Goal: Information Seeking & Learning: Learn about a topic

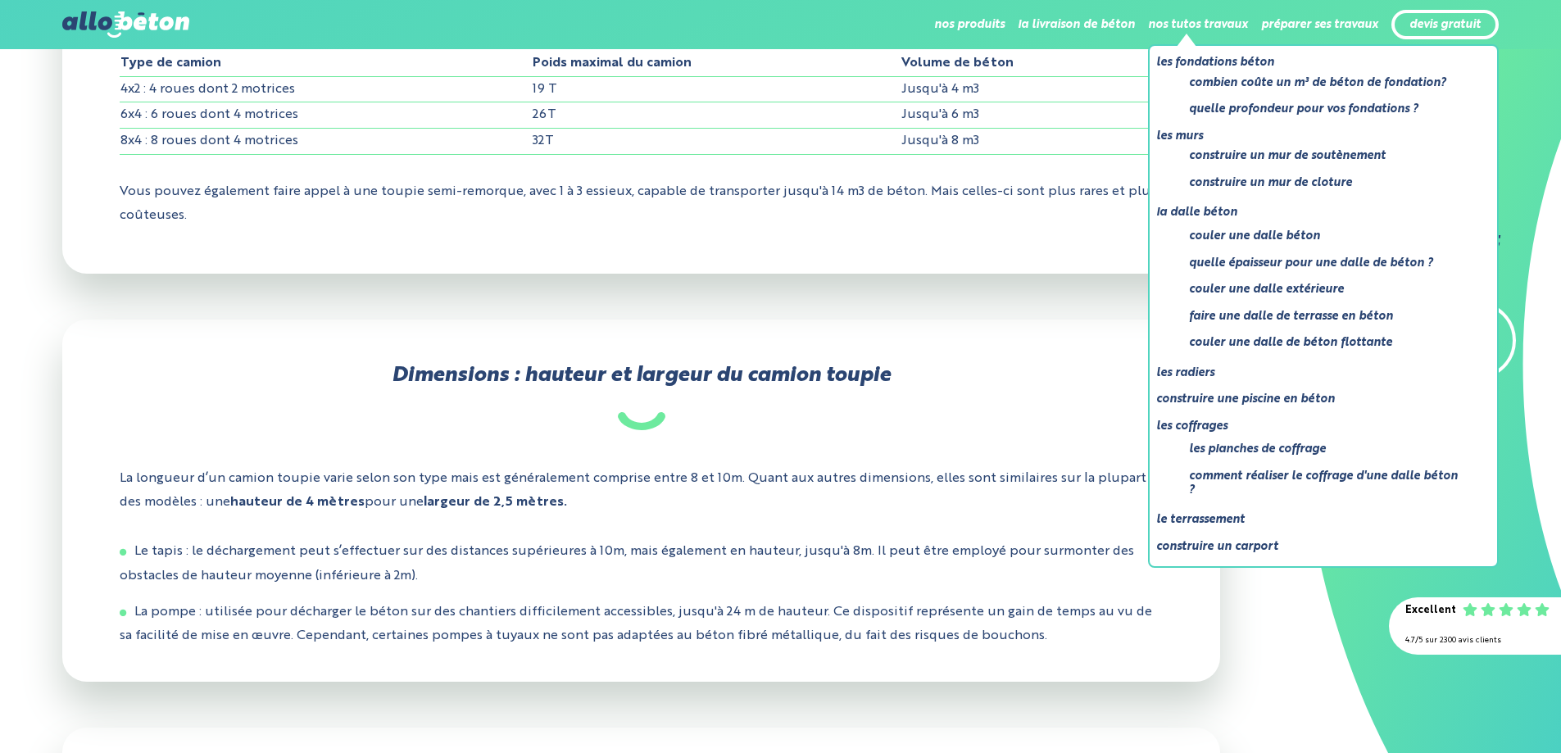
scroll to position [2033, 0]
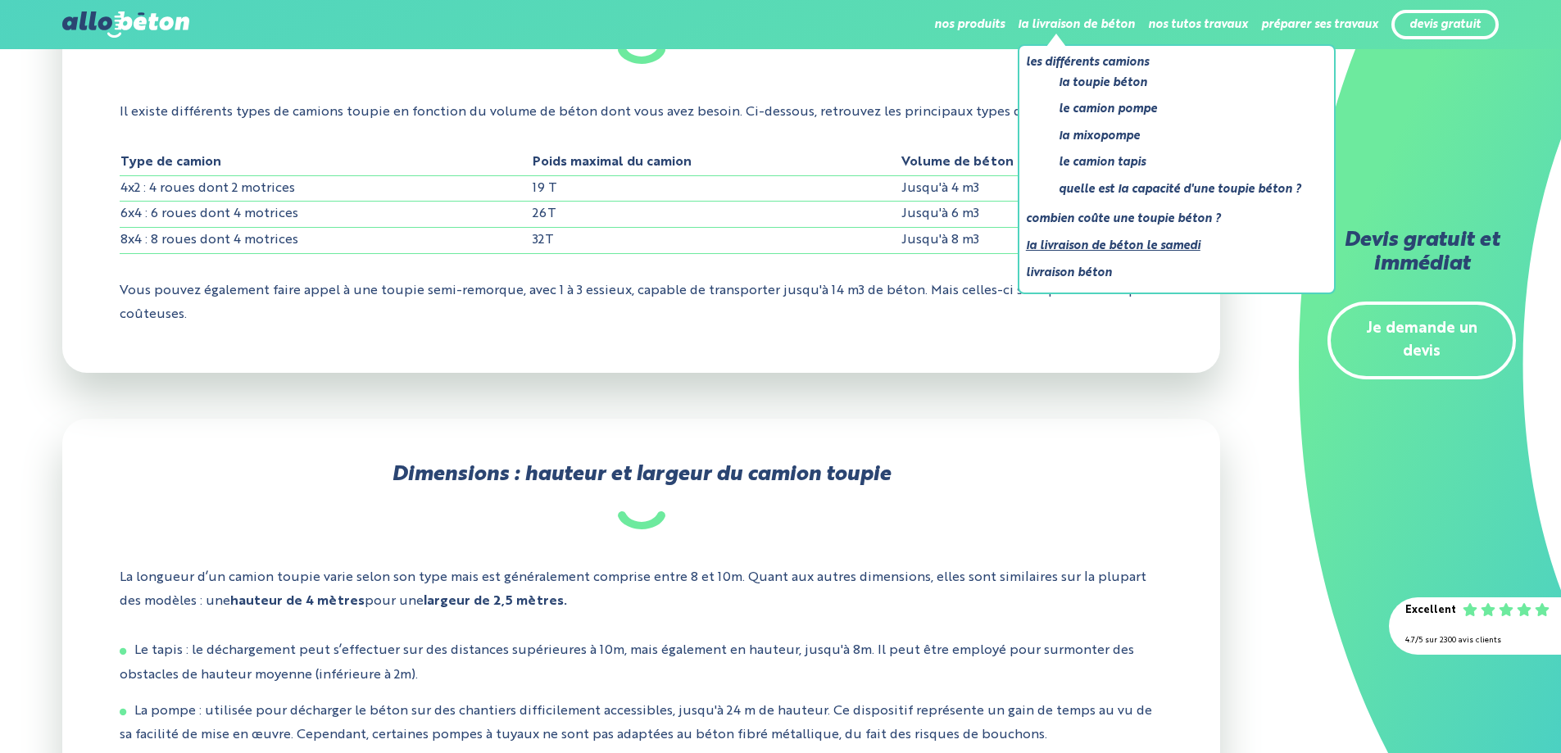
click at [1093, 250] on link "La livraison de béton le samedi" at bounding box center [1170, 246] width 288 height 20
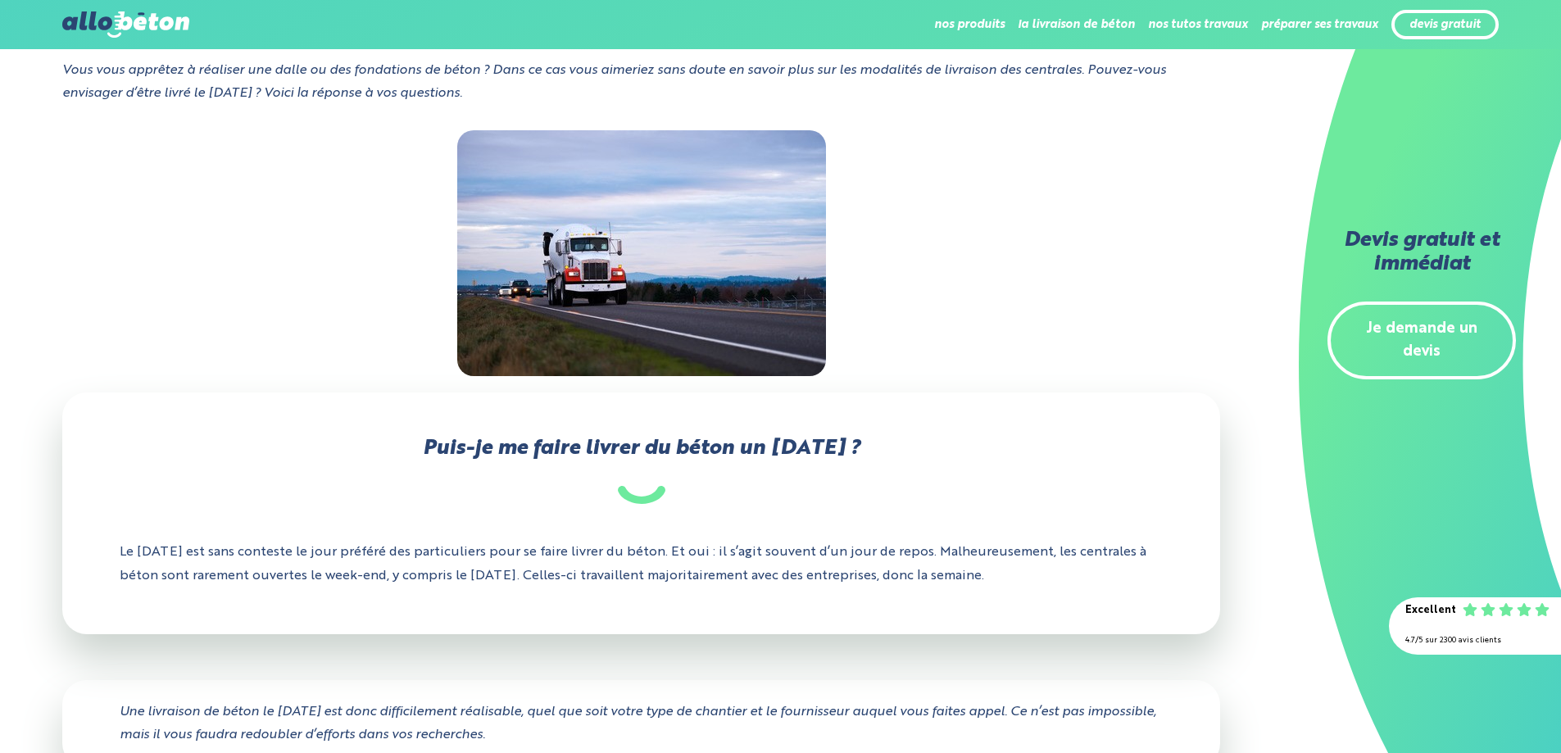
scroll to position [246, 0]
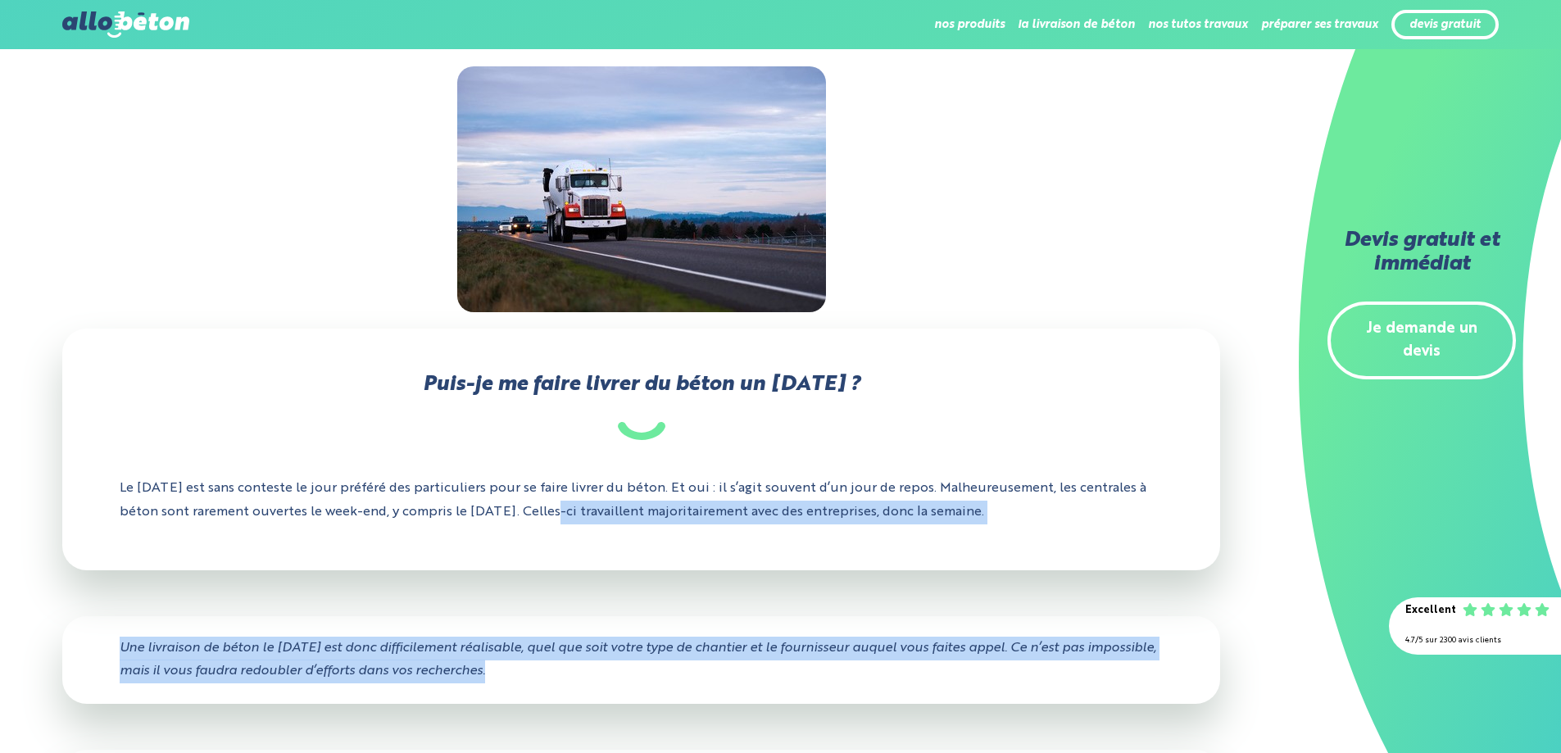
drag, startPoint x: 612, startPoint y: 513, endPoint x: 929, endPoint y: 675, distance: 356.1
click at [929, 675] on div "Vous vous apprêtez à réaliser une dalle ou des fondations de béton ? Dans ce ca…" at bounding box center [641, 724] width 1158 height 1459
click at [577, 675] on div "Une livraison de béton le [DATE] est donc difficilement réalisable, quel que so…" at bounding box center [641, 660] width 1158 height 88
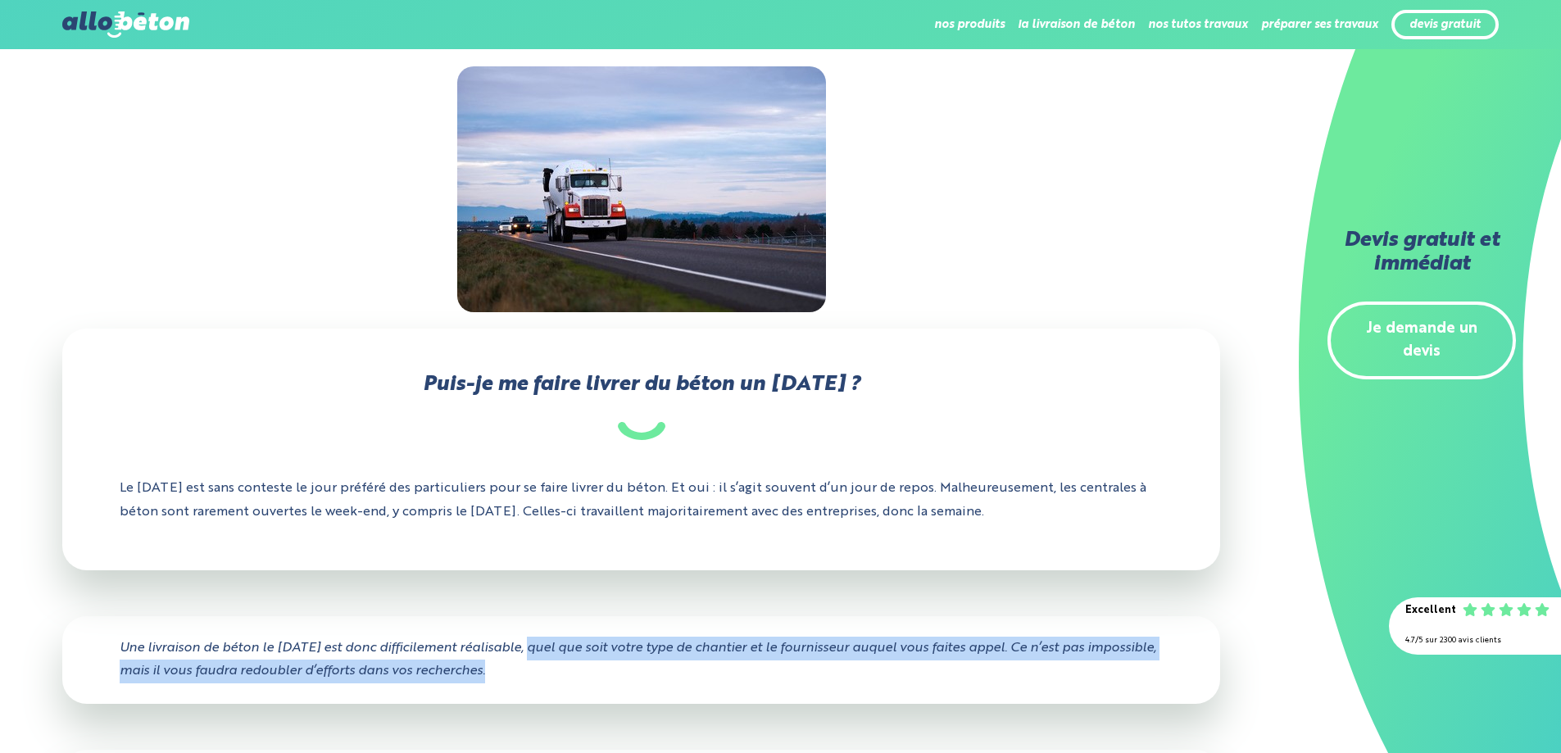
drag, startPoint x: 536, startPoint y: 646, endPoint x: 638, endPoint y: 664, distance: 104.0
click at [638, 664] on div "Une livraison de béton le samedi est donc difficilement réalisable, quel que so…" at bounding box center [641, 660] width 1158 height 88
click at [700, 678] on div "Une livraison de béton le samedi est donc difficilement réalisable, quel que so…" at bounding box center [641, 660] width 1158 height 88
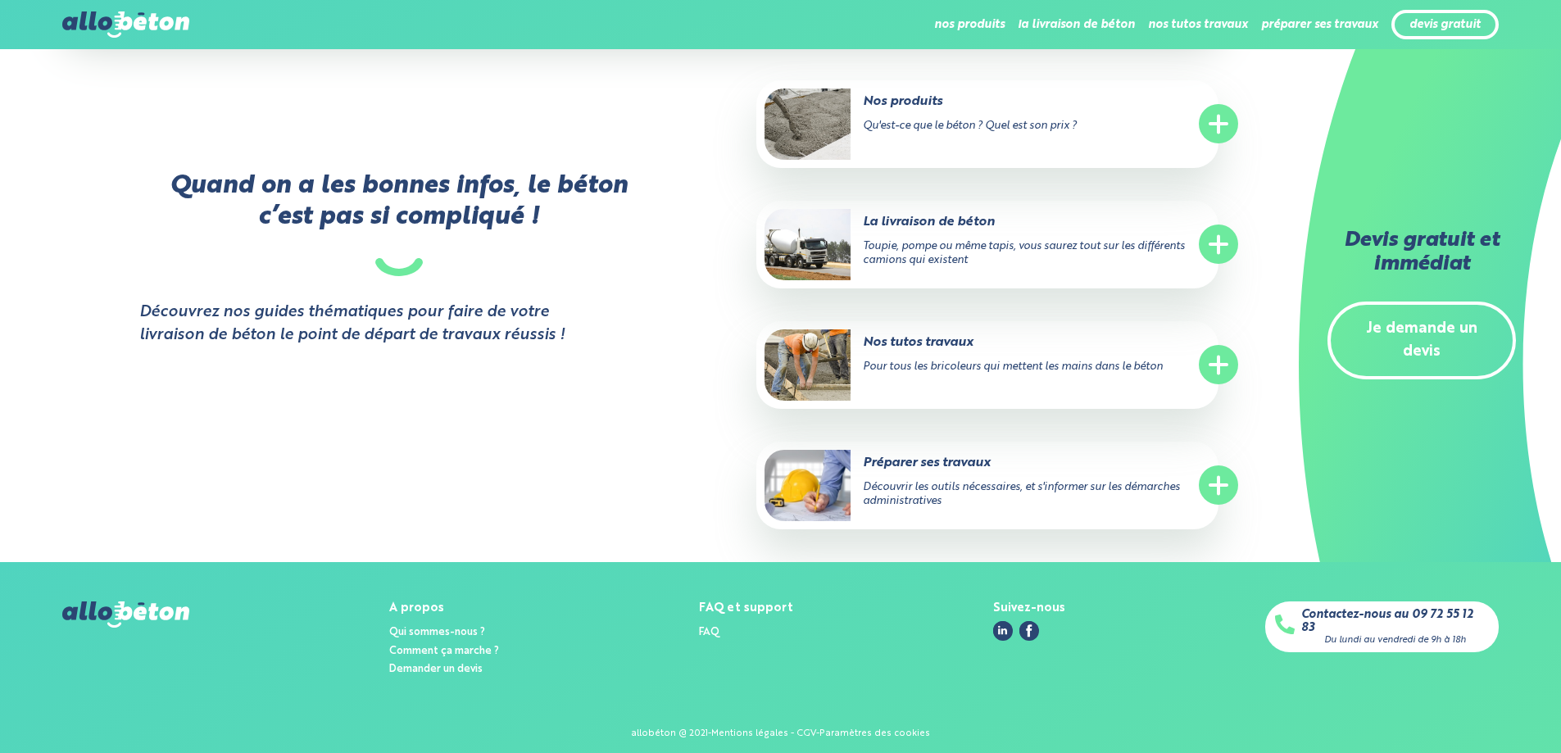
scroll to position [1689, 0]
